Goal: Task Accomplishment & Management: Use online tool/utility

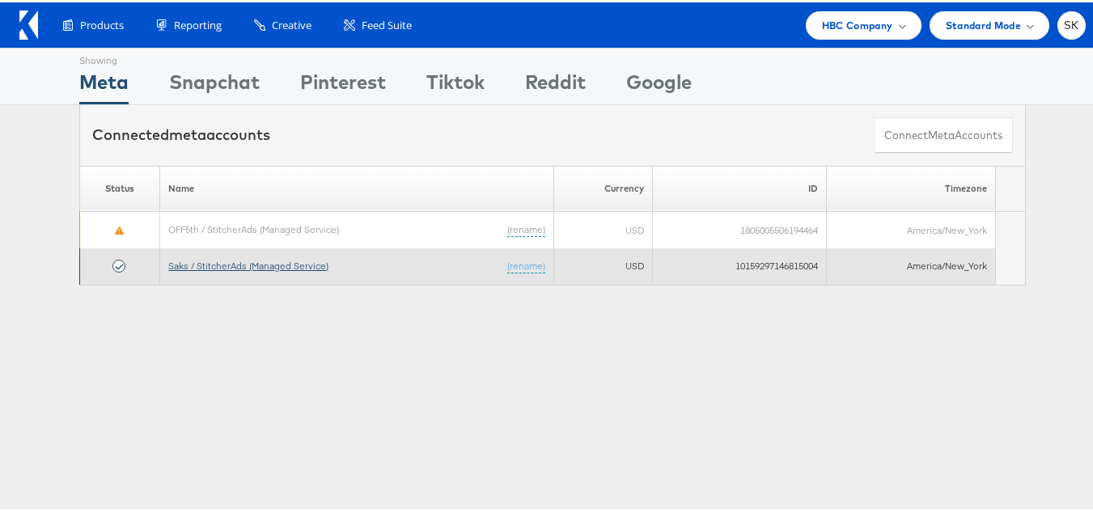
click at [248, 260] on link "Saks / StitcherAds (Managed Service)" at bounding box center [248, 263] width 160 height 12
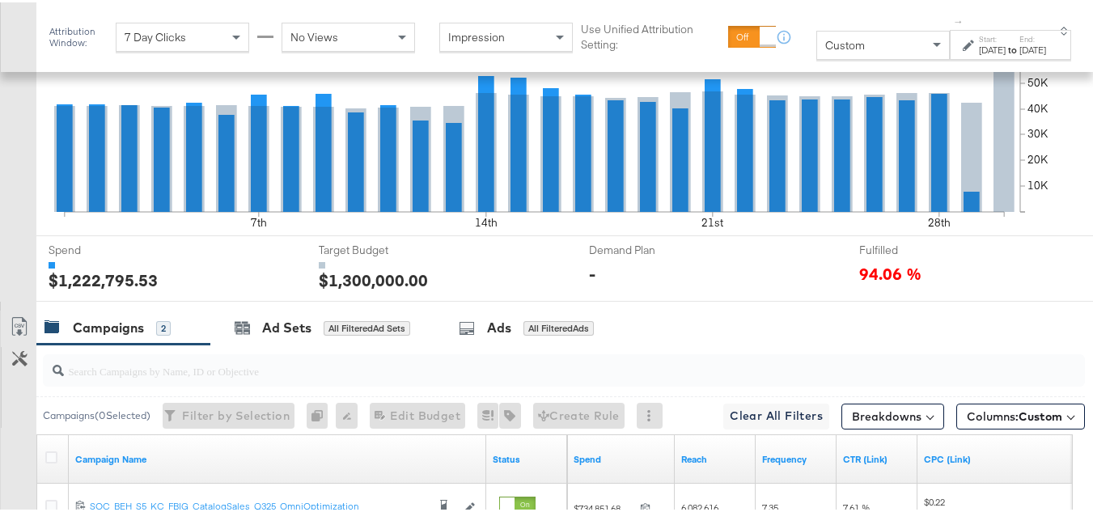
scroll to position [752, 0]
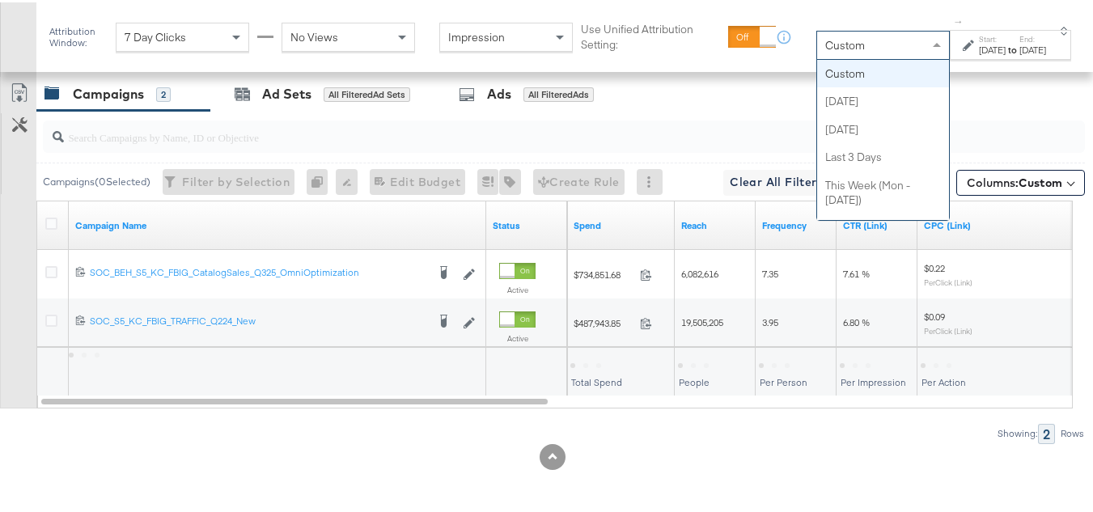
click at [827, 48] on div "Custom" at bounding box center [883, 43] width 132 height 28
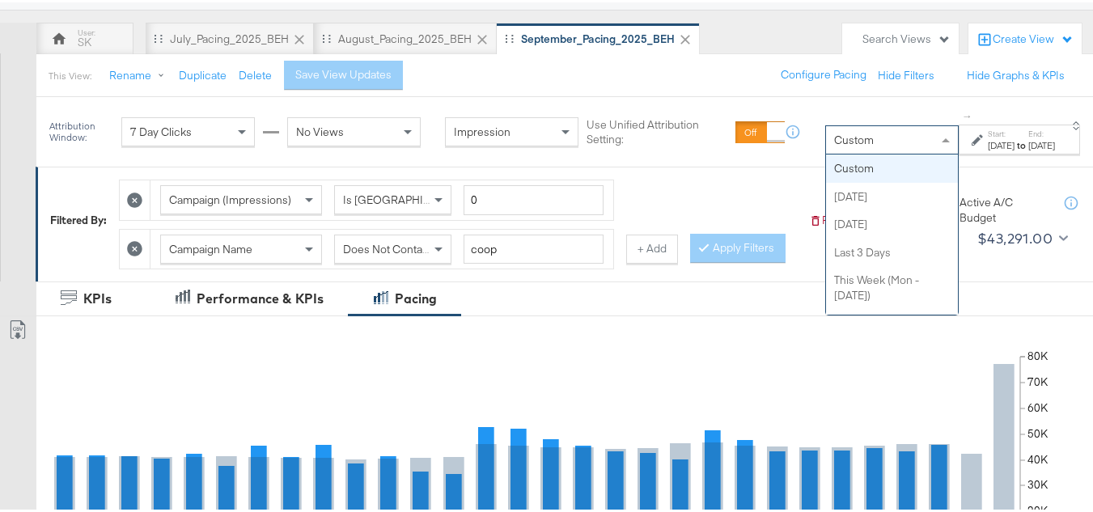
scroll to position [105, 0]
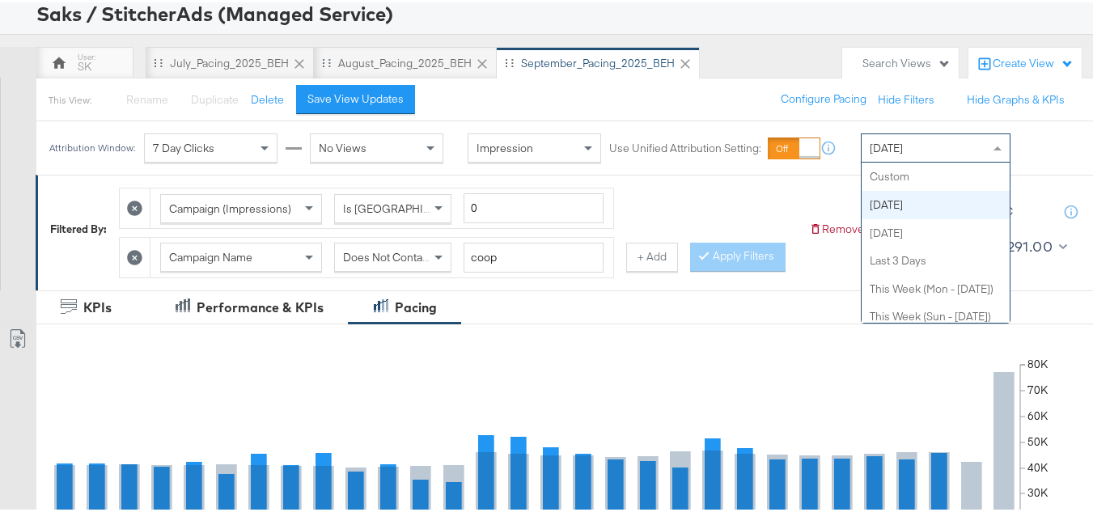
click at [904, 153] on div "[DATE]" at bounding box center [936, 146] width 148 height 28
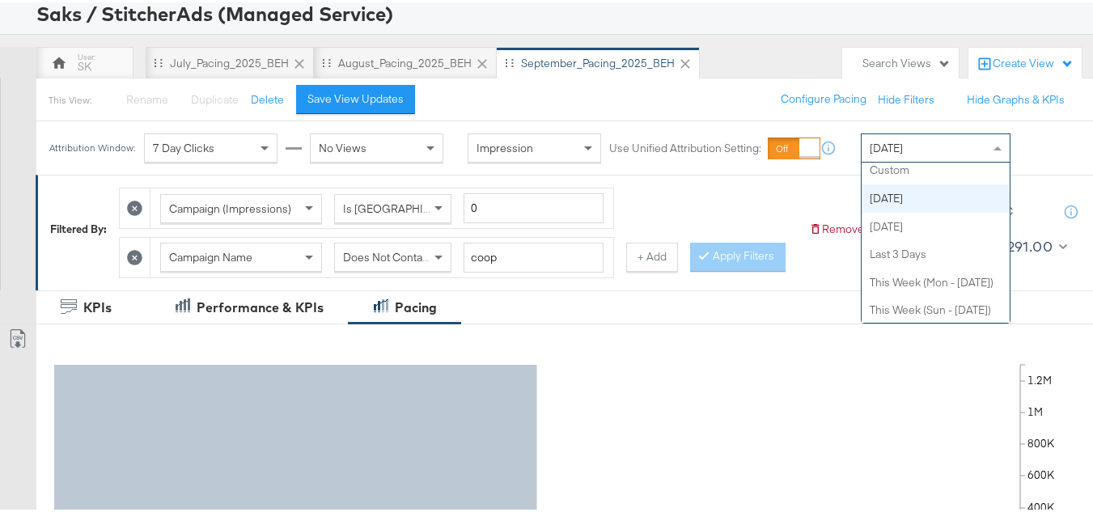
scroll to position [0, 0]
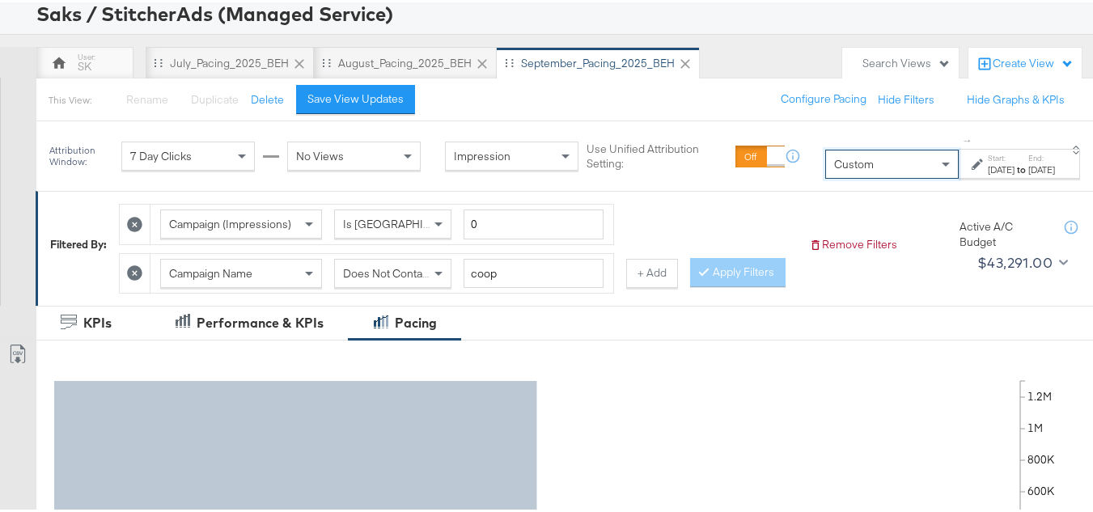
click at [988, 163] on div "[DATE]" at bounding box center [1001, 167] width 27 height 13
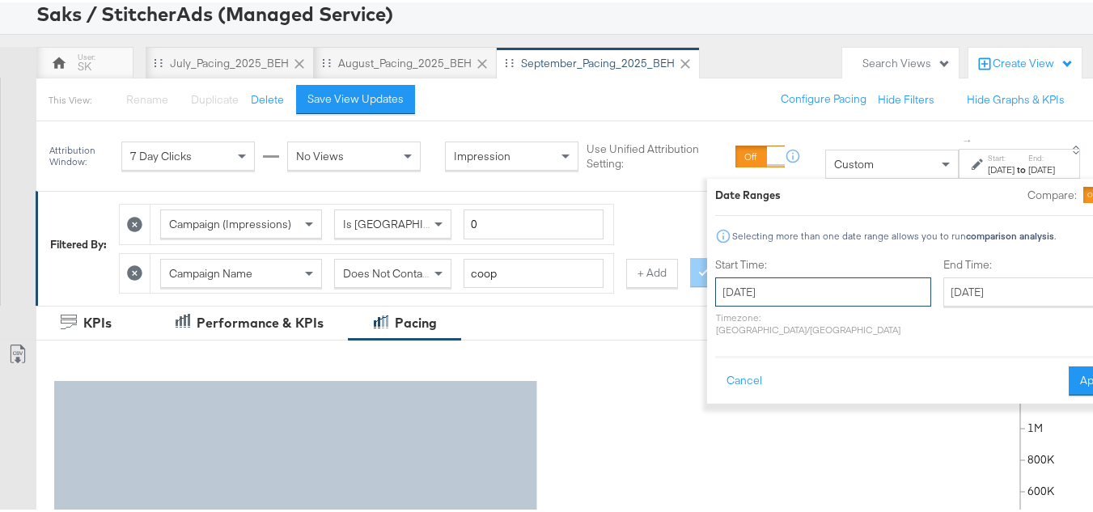
click at [721, 285] on input "[DATE]" at bounding box center [823, 289] width 216 height 29
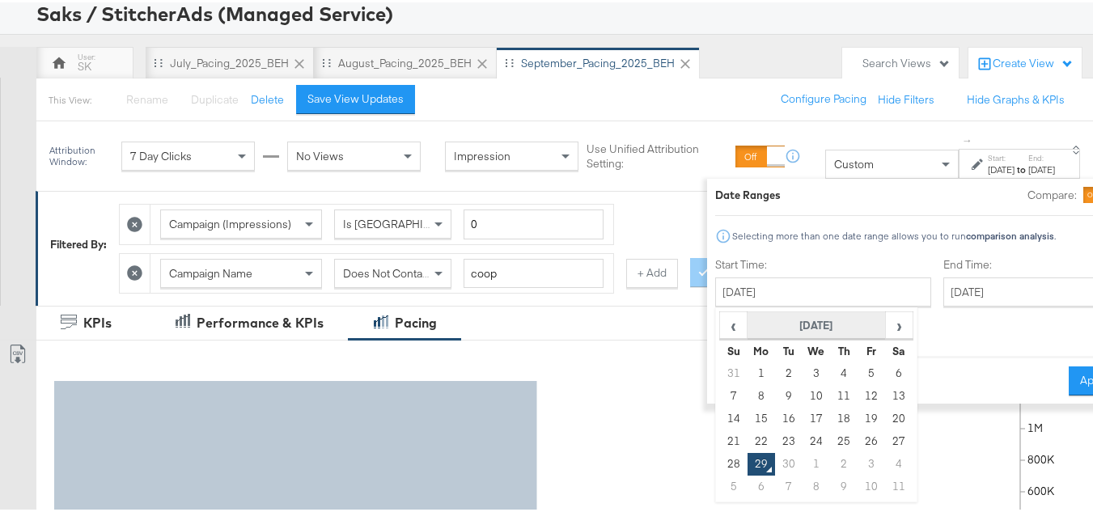
click at [752, 316] on th "[DATE]" at bounding box center [816, 324] width 138 height 28
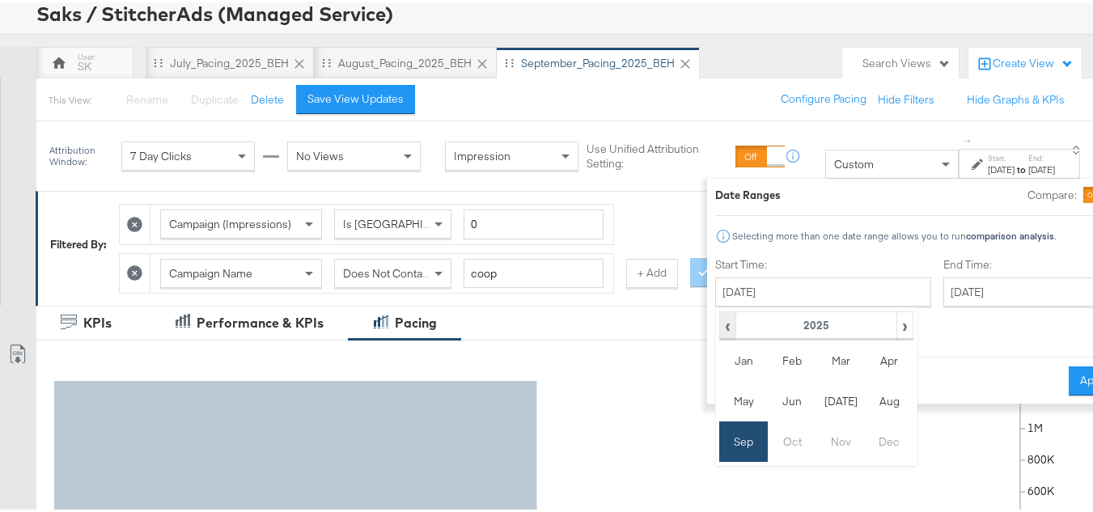
click at [721, 324] on span "‹" at bounding box center [728, 323] width 14 height 24
click at [719, 447] on td "Sep" at bounding box center [743, 439] width 49 height 40
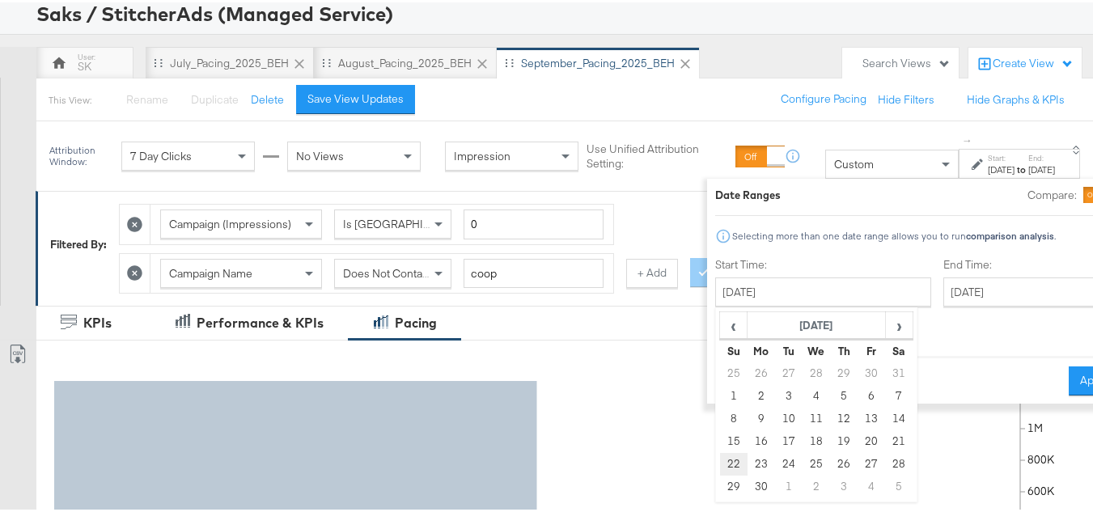
click at [720, 464] on td "22" at bounding box center [734, 462] width 28 height 23
type input "[DATE]"
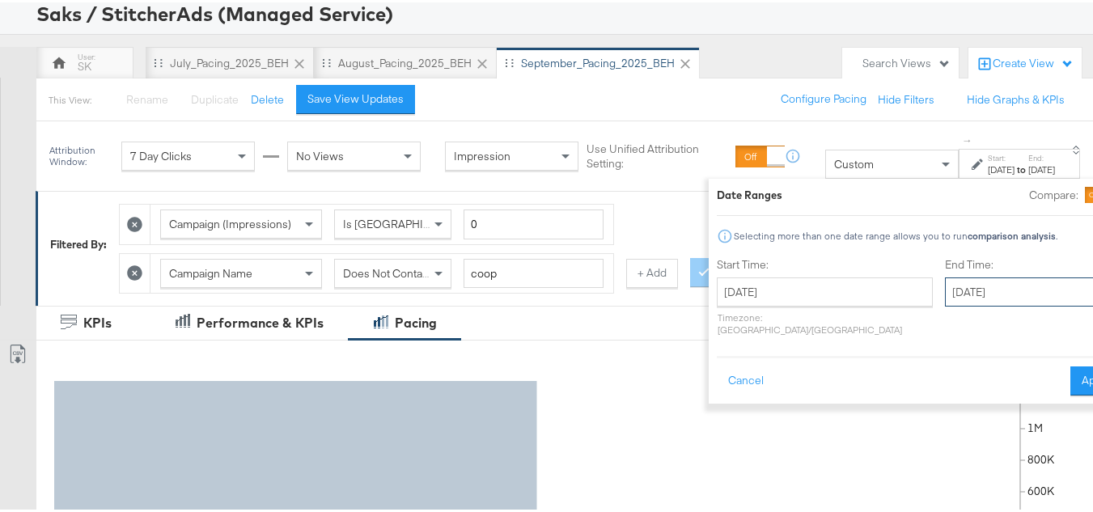
click at [945, 303] on input "[DATE]" at bounding box center [1030, 289] width 170 height 29
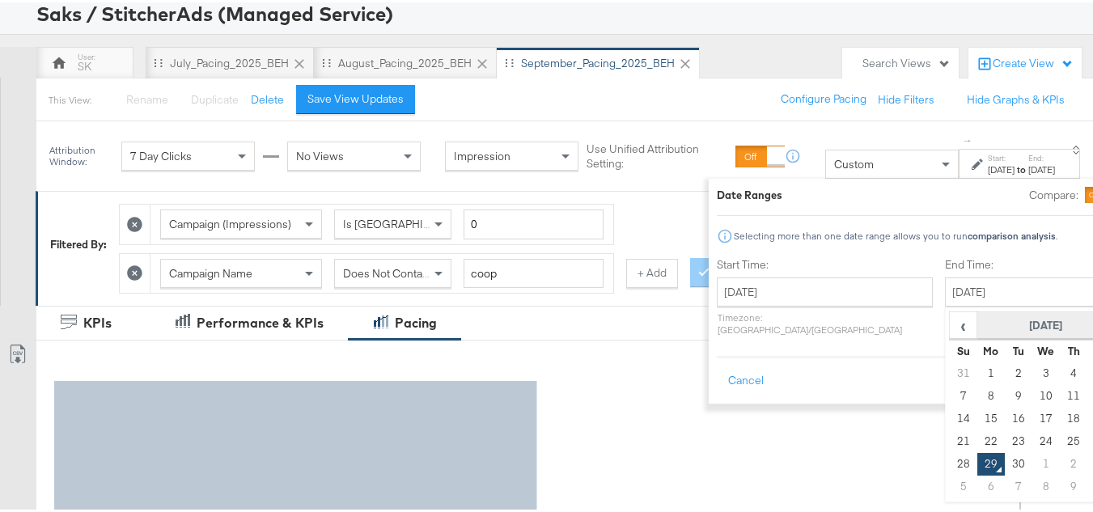
click at [977, 325] on th "[DATE]" at bounding box center [1046, 324] width 138 height 28
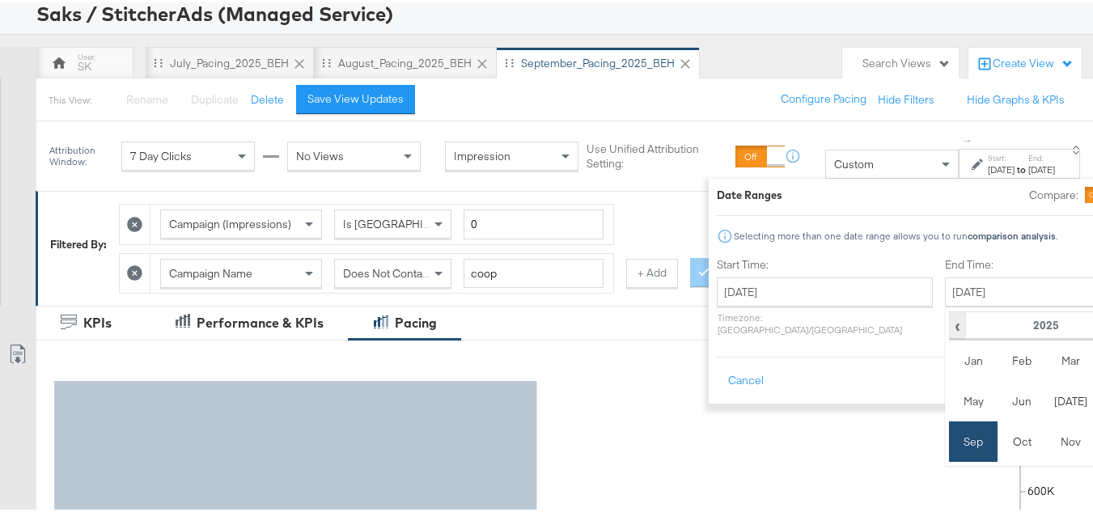
click at [950, 335] on th "‹" at bounding box center [958, 324] width 16 height 28
click at [949, 442] on td "Sep" at bounding box center [973, 439] width 49 height 40
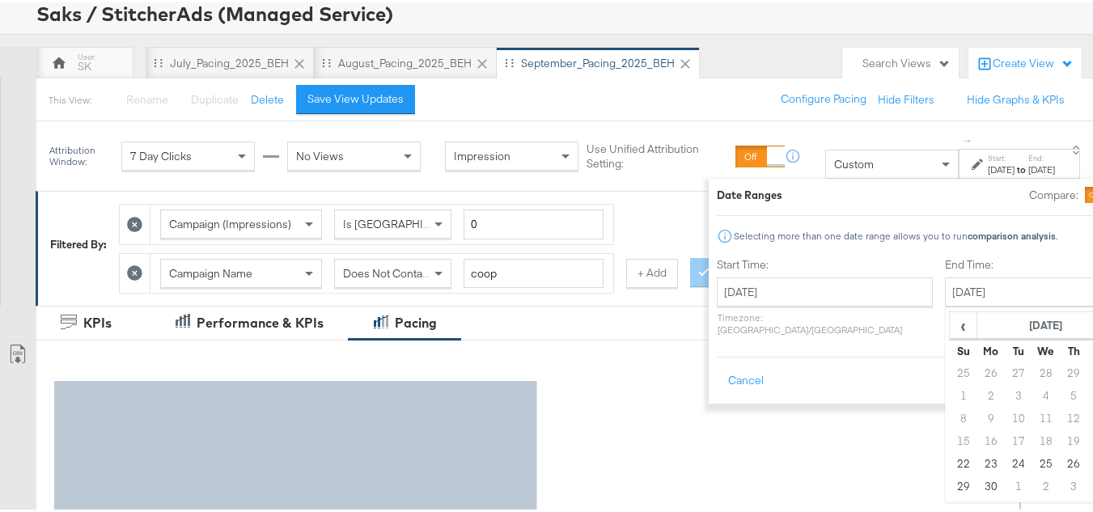
type input "[DATE]"
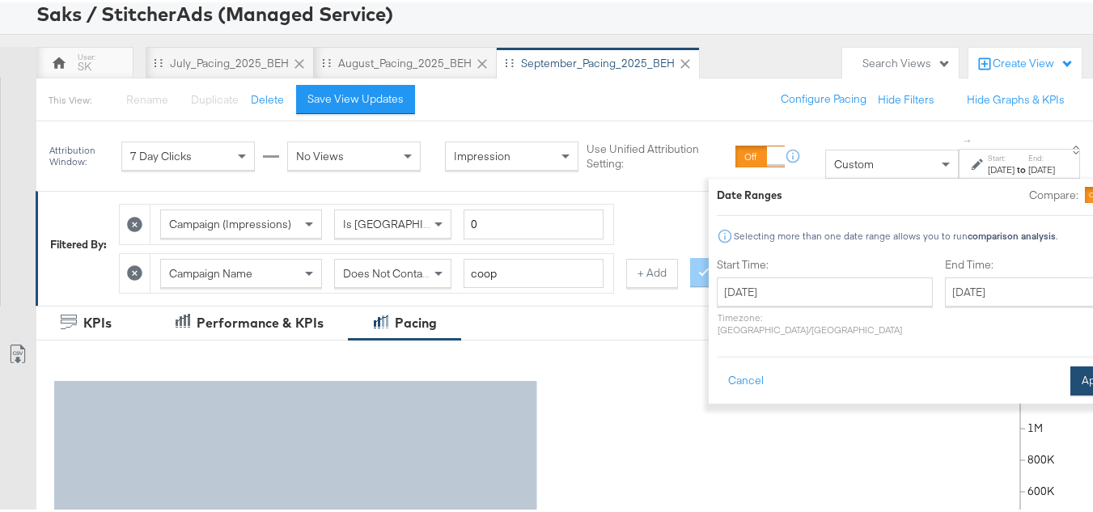
click at [1070, 380] on button "Apply" at bounding box center [1095, 378] width 51 height 29
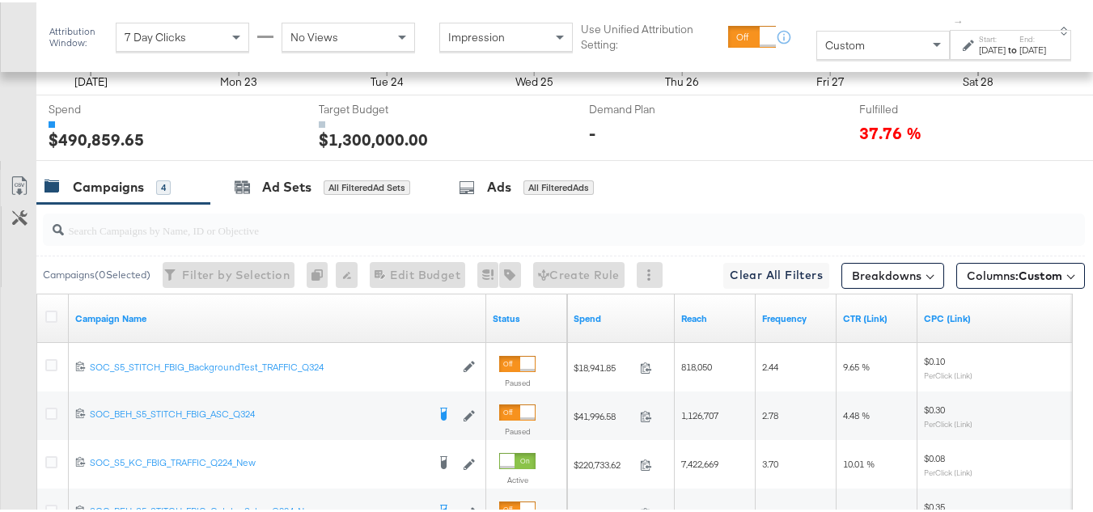
scroll to position [752, 0]
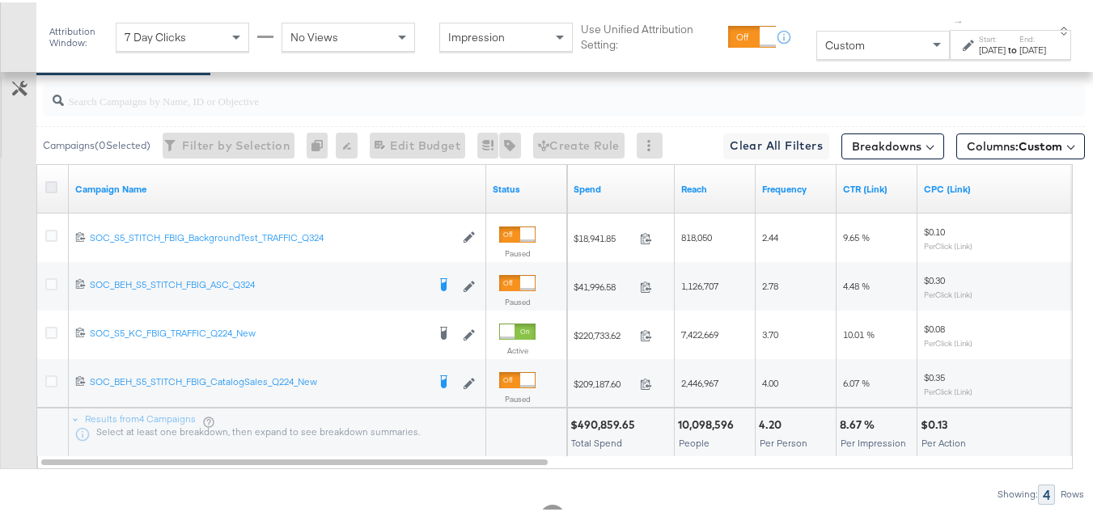
click at [47, 191] on icon at bounding box center [51, 185] width 12 height 12
click at [0, 0] on input "checkbox" at bounding box center [0, 0] width 0 height 0
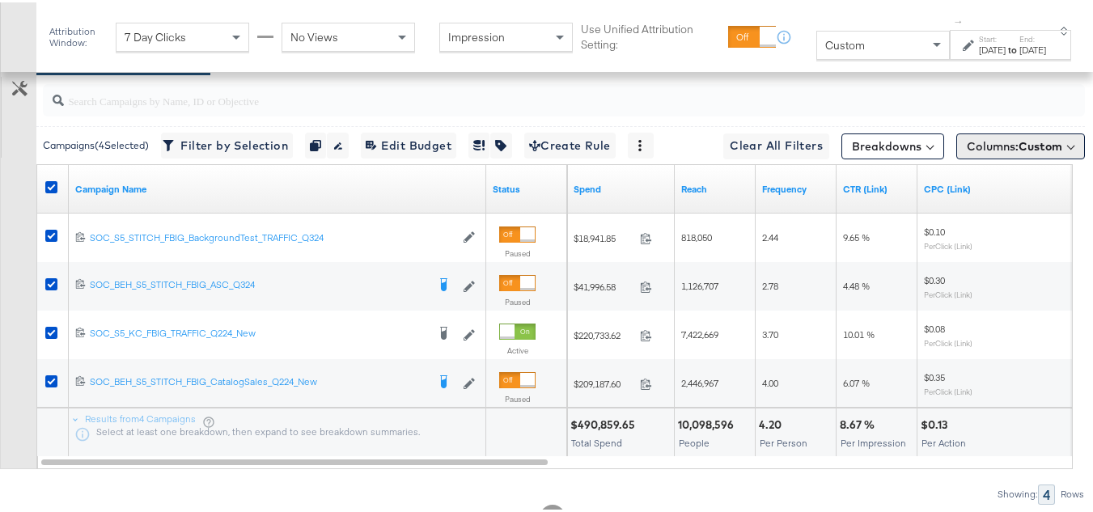
click at [1040, 151] on span "Custom" at bounding box center [1040, 144] width 44 height 15
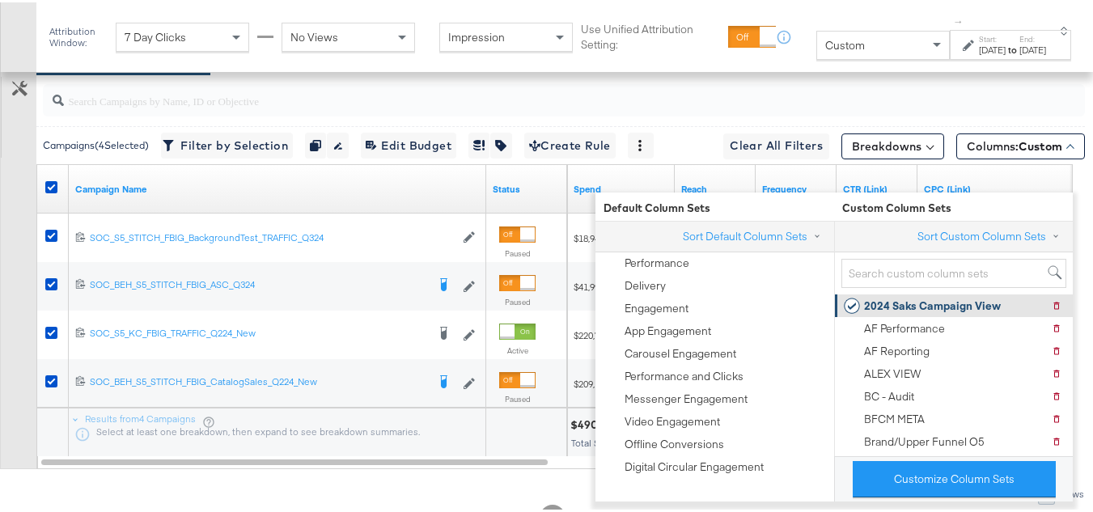
click at [875, 299] on div "2024 Saks Campaign View" at bounding box center [932, 303] width 137 height 15
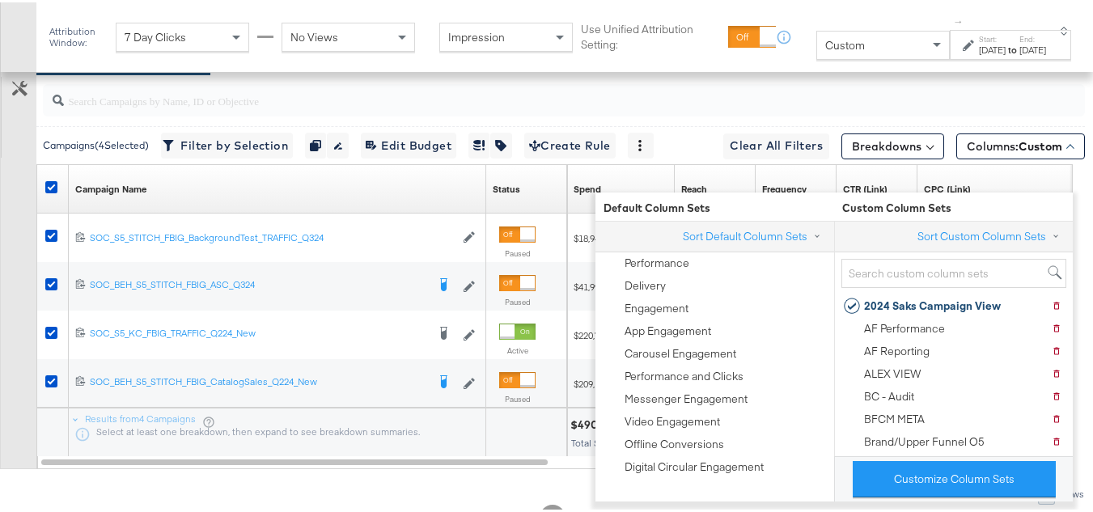
click at [0, 243] on div "Customize KPIs Export as CSV" at bounding box center [18, 252] width 36 height 429
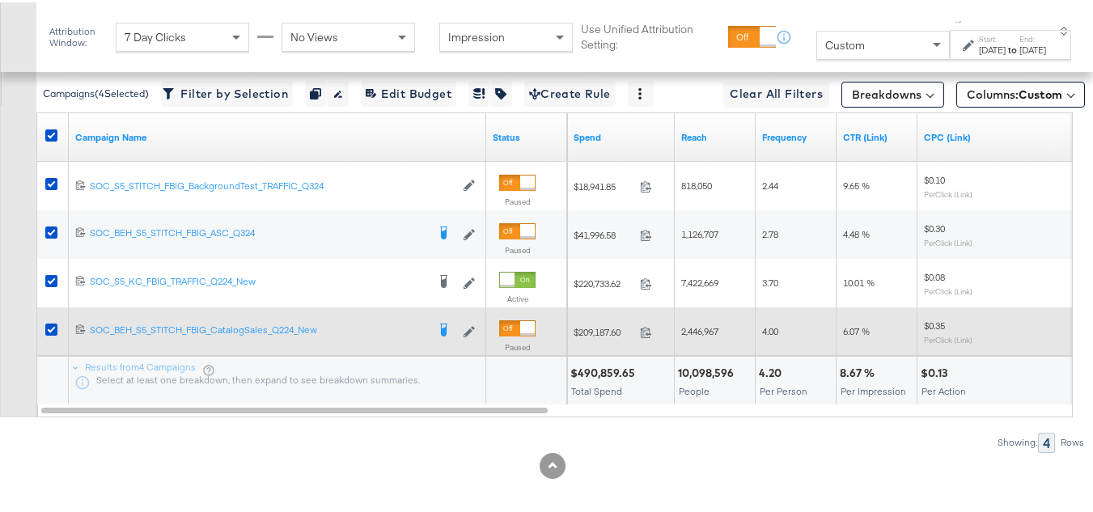
scroll to position [833, 0]
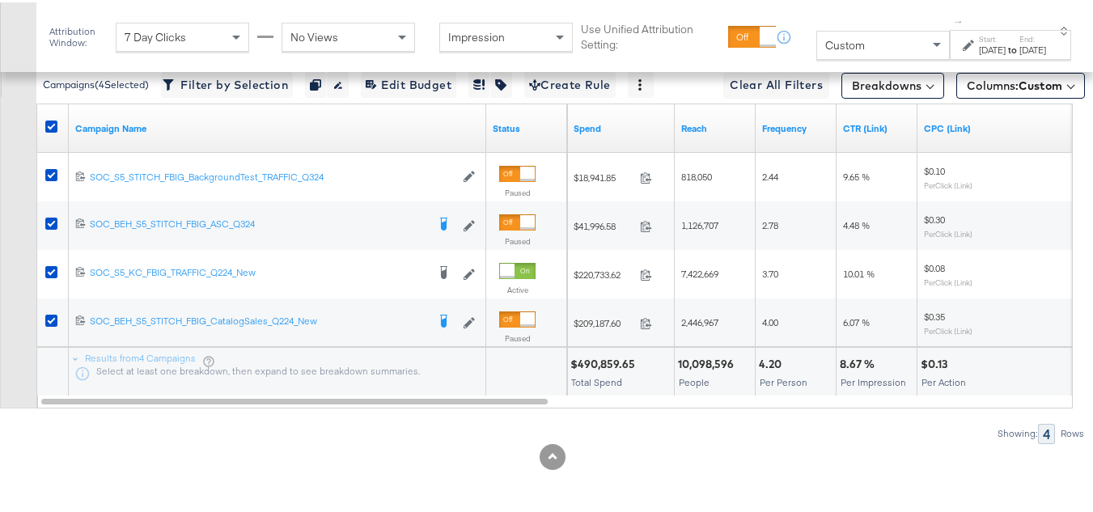
click at [598, 370] on div "$490,859.65" at bounding box center [605, 361] width 70 height 15
copy div "$490,859.65"
click at [724, 370] on div "10,098,596" at bounding box center [708, 361] width 61 height 15
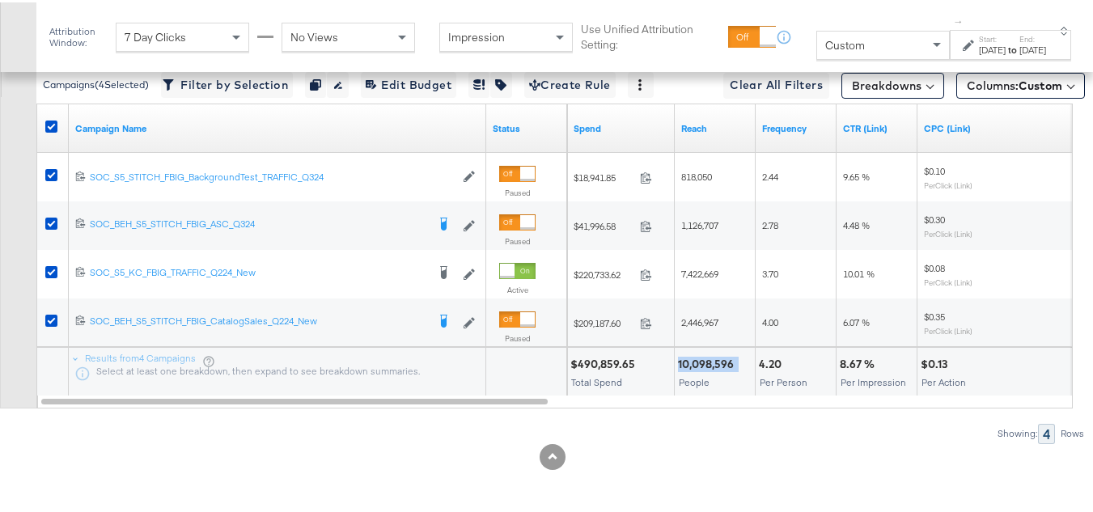
click at [724, 370] on div "10,098,596" at bounding box center [708, 361] width 61 height 15
copy div "10,098,596"
click at [1006, 43] on strong "to" at bounding box center [1013, 47] width 14 height 12
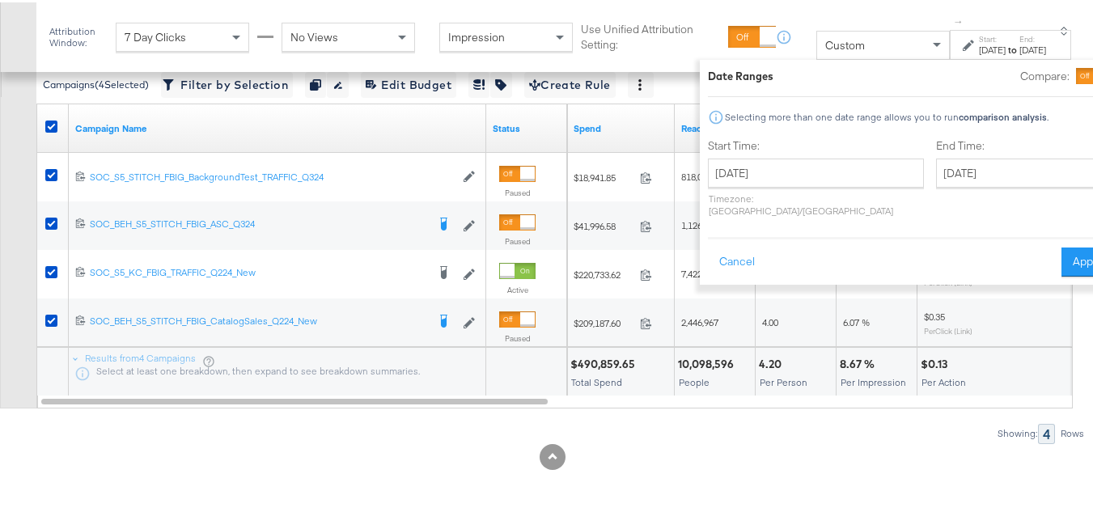
click at [777, 388] on div "4.20 Per Person" at bounding box center [796, 369] width 80 height 49
click at [771, 370] on div "4.20" at bounding box center [773, 361] width 28 height 15
click at [708, 245] on button "Cancel" at bounding box center [737, 259] width 58 height 29
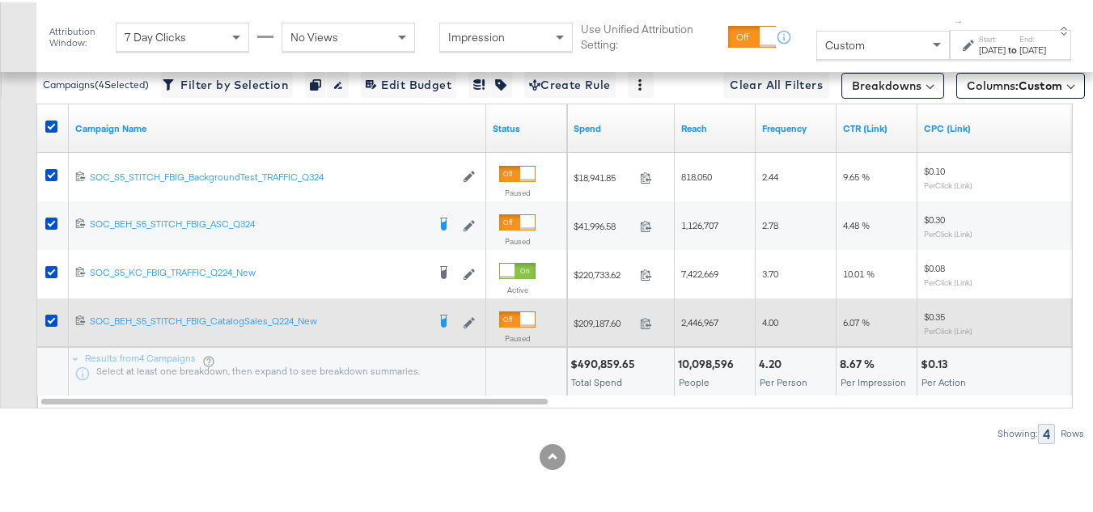
click at [772, 345] on div "4.00" at bounding box center [796, 320] width 81 height 49
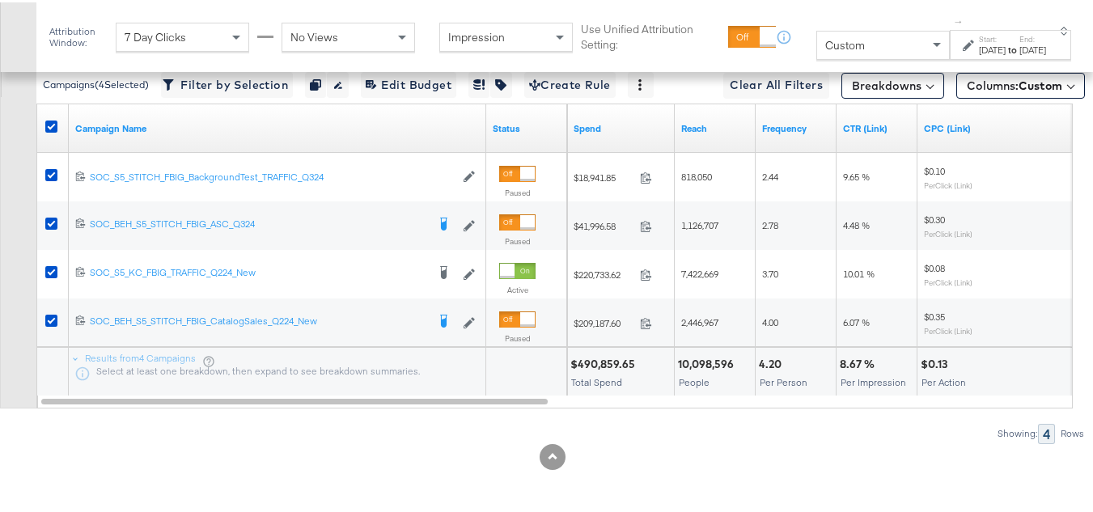
click at [771, 370] on div "4.20" at bounding box center [773, 361] width 28 height 15
copy div "4.20"
click at [847, 370] on div "8.67 %" at bounding box center [860, 361] width 40 height 15
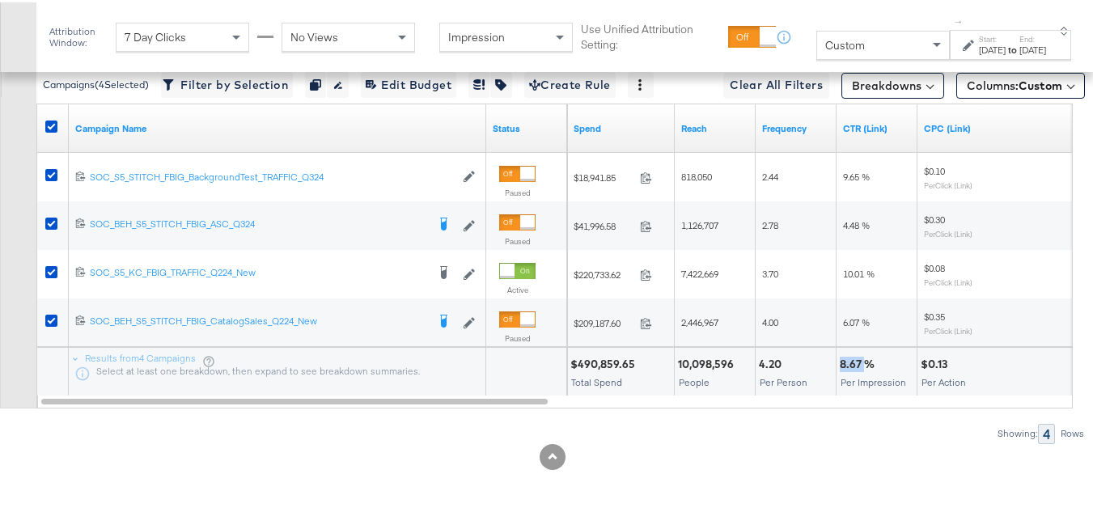
click at [847, 370] on div "8.67 %" at bounding box center [860, 361] width 40 height 15
copy div "8.67 %"
click at [926, 363] on div "$0.13 Per Action" at bounding box center [997, 369] width 161 height 49
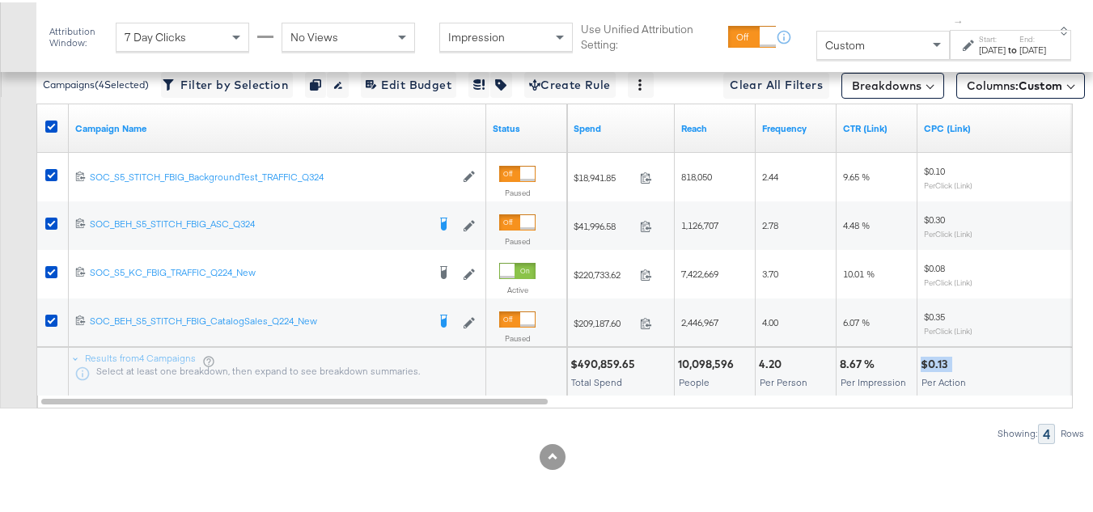
click at [926, 363] on div "$0.13 Per Action" at bounding box center [997, 369] width 161 height 49
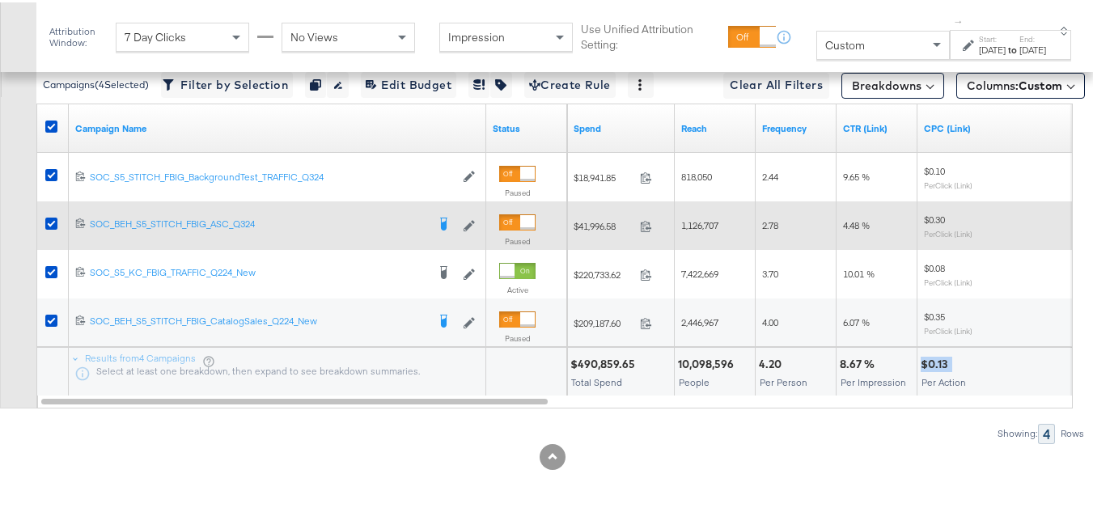
copy div "$0.13"
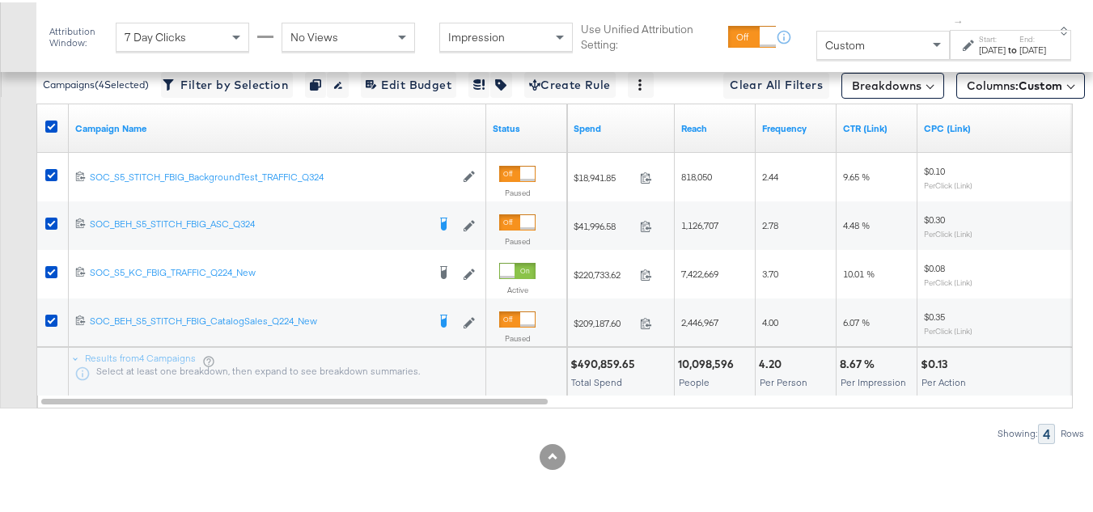
click at [732, 394] on div "10,098,596 People" at bounding box center [715, 369] width 80 height 49
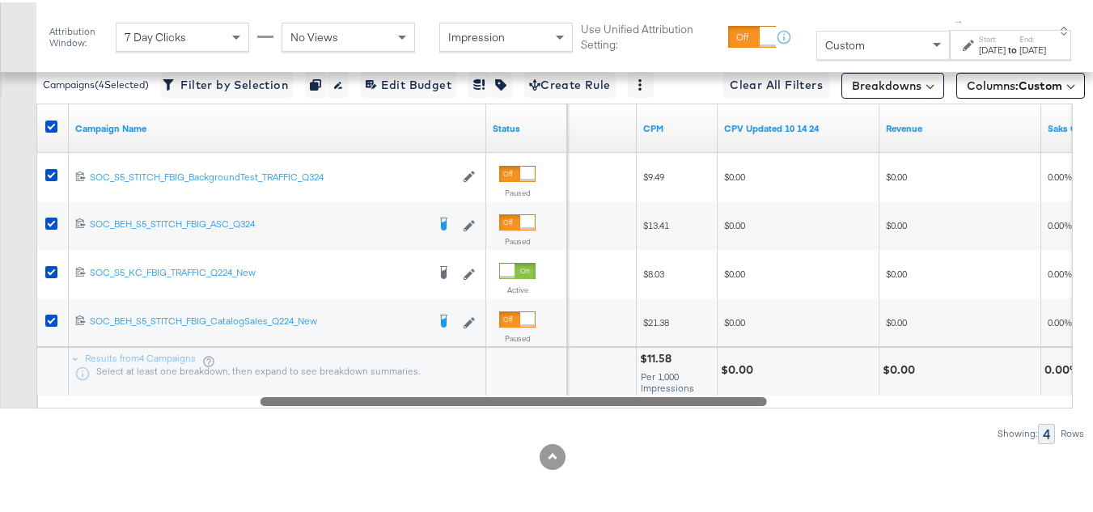
drag, startPoint x: 522, startPoint y: 414, endPoint x: 551, endPoint y: 400, distance: 32.2
click at [551, 400] on div "Campaign Name Status CPC (Link) CPM CPV Updated 10 14 24 Revenue Saks CVR 12021…" at bounding box center [554, 253] width 1036 height 305
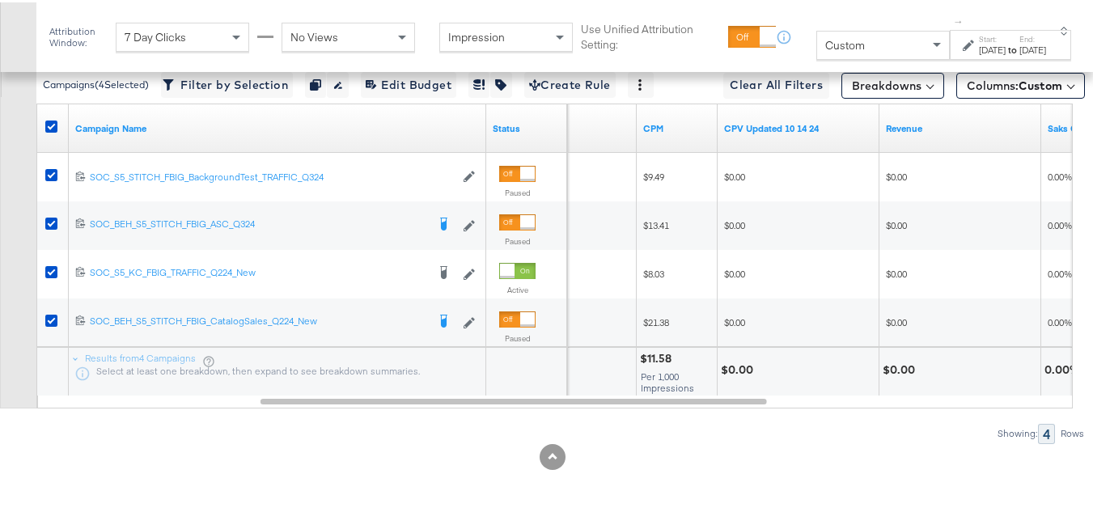
click at [659, 364] on div "$11.58" at bounding box center [658, 356] width 36 height 15
copy div "$11.58"
click at [740, 392] on div "$0.00" at bounding box center [798, 369] width 161 height 49
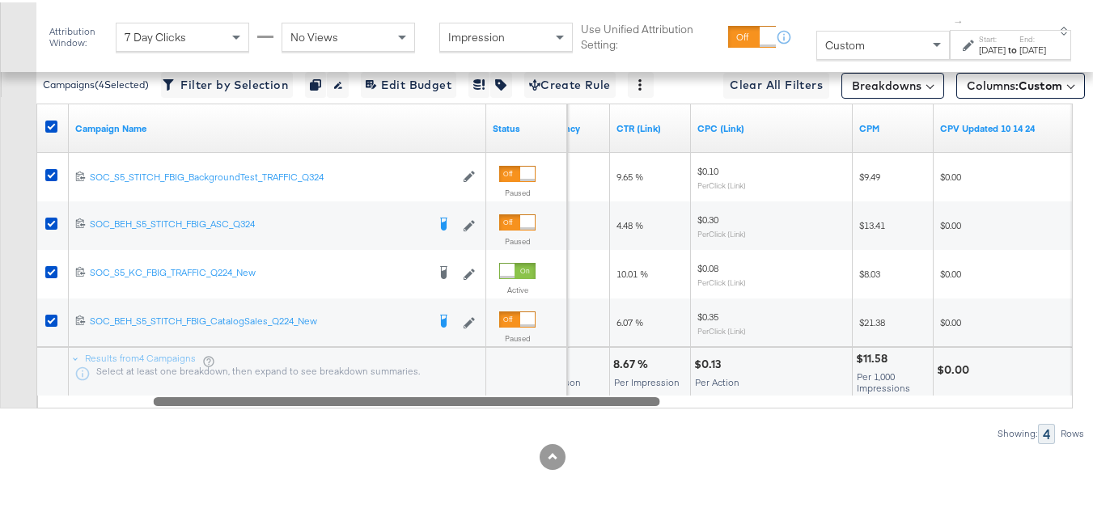
drag, startPoint x: 752, startPoint y: 415, endPoint x: 0, endPoint y: 1, distance: 858.8
click at [121, 464] on div "KPIs Performance & KPIs Pacing Export Pacing Data [DATE] Mon 23 Tue 24 Wed 25 T…" at bounding box center [552, 54] width 1105 height 915
